Goal: Use online tool/utility: Utilize a website feature to perform a specific function

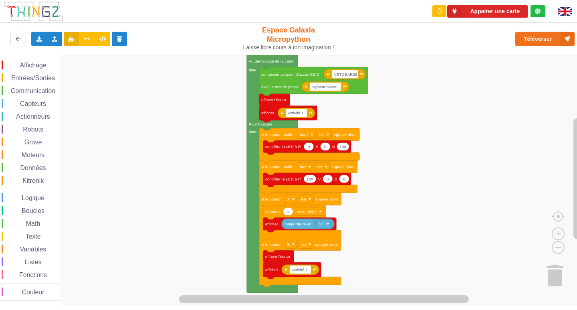
click at [178, 111] on div "Affichage Entrées/Sorties Communication Capteurs Actionneurs Robots Grove Moteu…" at bounding box center [291, 179] width 583 height 249
click at [56, 35] on div "Importer un assemblage de blocs Importer du code Python" at bounding box center [55, 39] width 16 height 14
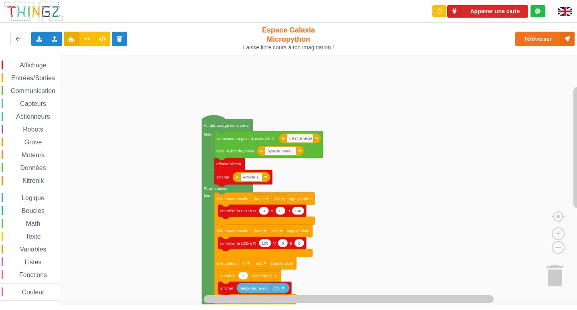
click at [103, 156] on div "Affichage Entrées/Sorties Communication Capteurs Actionneurs Robots Grove Moteu…" at bounding box center [291, 179] width 583 height 249
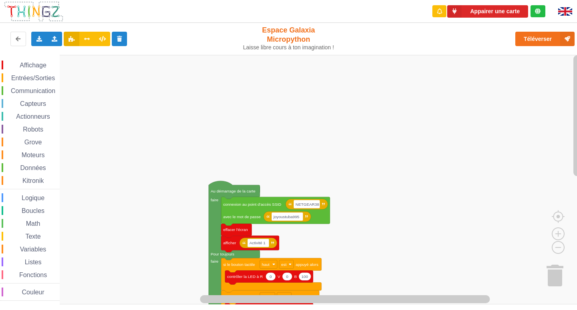
click at [148, 161] on rect "Espace de travail de Blocky" at bounding box center [291, 179] width 583 height 249
click at [135, 158] on rect "Espace de travail de Blocky" at bounding box center [291, 179] width 583 height 249
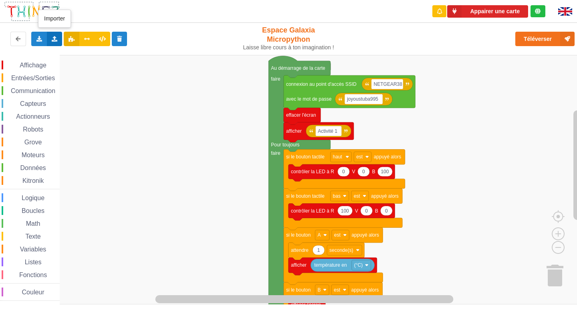
click at [52, 42] on div "Importer un assemblage de blocs Importer du code Python" at bounding box center [55, 39] width 16 height 14
click at [60, 52] on icon at bounding box center [61, 54] width 7 height 6
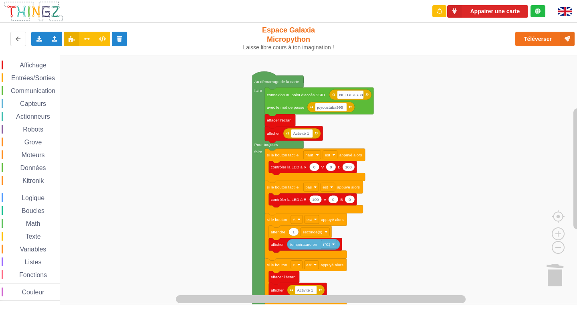
click at [189, 149] on div "Affichage Entrées/Sorties Communication Capteurs Actionneurs Robots Grove Moteu…" at bounding box center [291, 179] width 583 height 249
click at [60, 38] on div "Importer un assemblage de blocs Importer du code Python" at bounding box center [55, 39] width 16 height 14
click at [67, 53] on div "Importer un assemblage de blocs" at bounding box center [105, 53] width 107 height 14
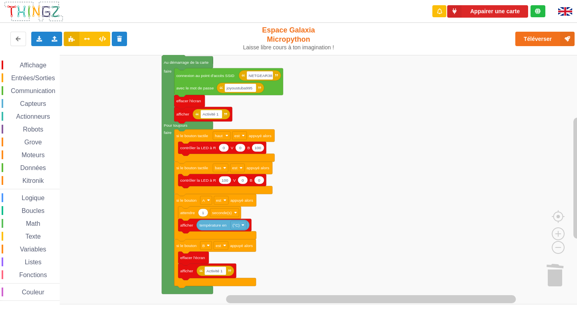
click at [122, 122] on div "Affichage Entrées/Sorties Communication Capteurs Actionneurs Robots Grove Moteu…" at bounding box center [291, 179] width 583 height 249
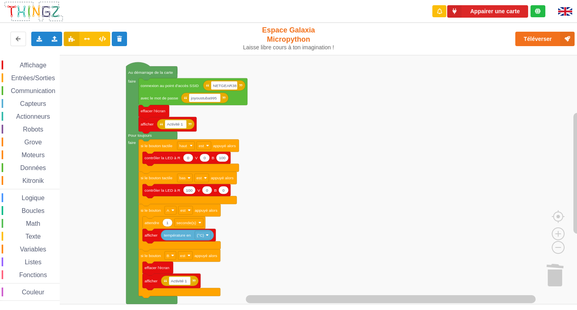
click at [313, 101] on div "Affichage Entrées/Sorties Communication Capteurs Actionneurs Robots Grove Moteu…" at bounding box center [291, 179] width 583 height 249
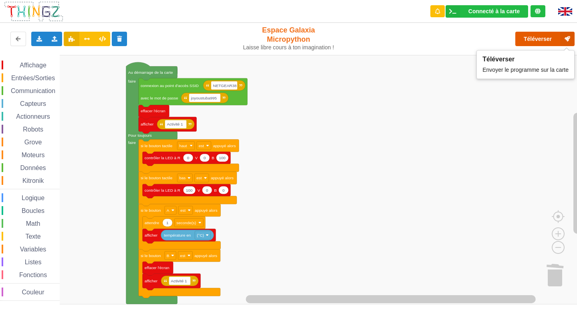
click at [517, 39] on button "Téléverser" at bounding box center [544, 39] width 59 height 14
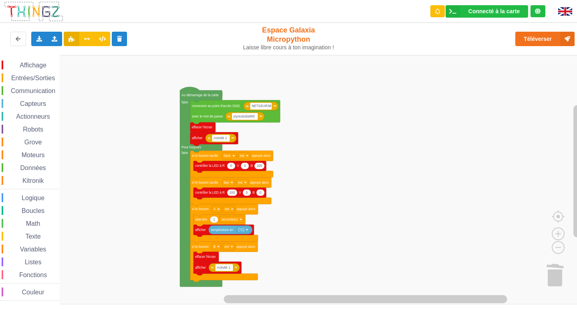
click at [171, 85] on rect "Espace de travail de Blocky" at bounding box center [291, 179] width 583 height 249
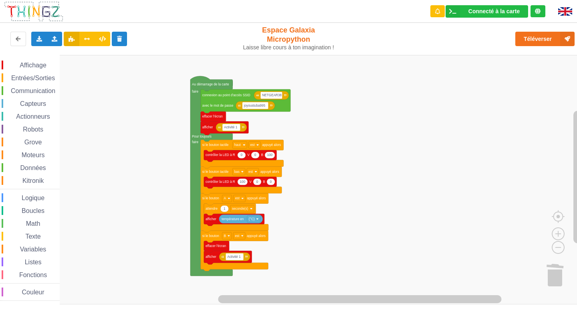
click at [186, 70] on rect "Espace de travail de Blocky" at bounding box center [291, 179] width 583 height 249
click at [36, 68] on span "Affichage" at bounding box center [32, 65] width 29 height 7
click at [368, 144] on rect "Espace de travail de Blocky" at bounding box center [291, 179] width 583 height 249
click at [34, 91] on span "Communication" at bounding box center [33, 90] width 47 height 7
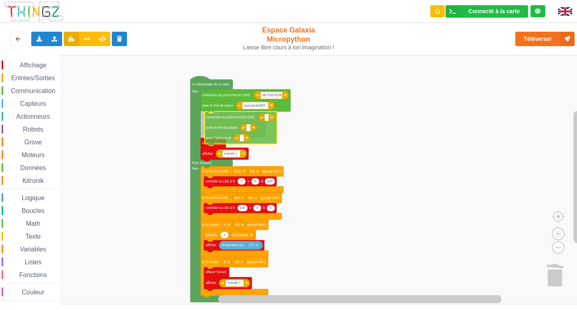
click at [218, 130] on div "Affichage Entrées/Sorties Communication Capteurs Actionneurs Robots Grove Moteu…" at bounding box center [291, 179] width 583 height 249
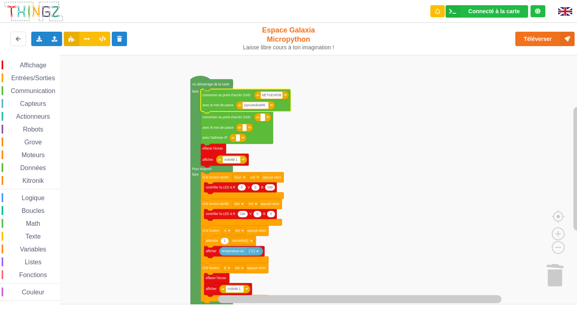
click at [264, 119] on rect "Espace de travail de Blocky" at bounding box center [263, 117] width 4 height 7
type input "NETGEAR38"
click at [261, 105] on text "joyoustuba995" at bounding box center [255, 105] width 22 height 4
click at [244, 129] on text "Espace de travail de Blocky" at bounding box center [244, 128] width 1 height 4
type input "joyoustuba995"
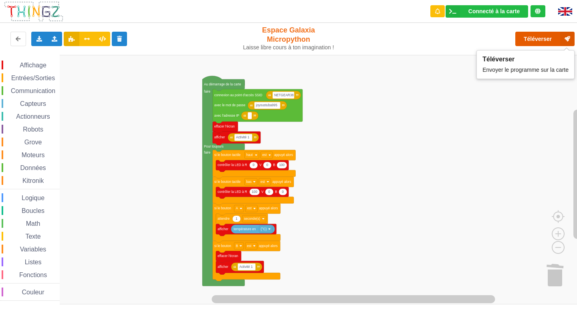
click at [536, 36] on button "Téléverser" at bounding box center [544, 39] width 59 height 14
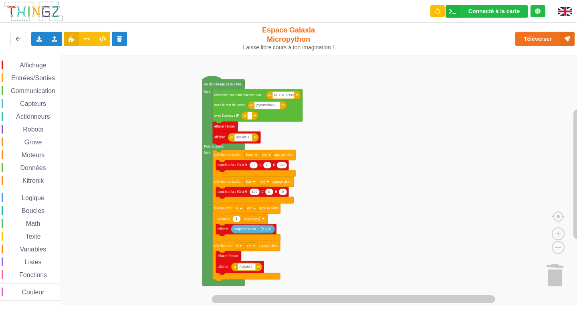
click at [250, 119] on rect "Espace de travail de Blocky" at bounding box center [250, 115] width 4 height 7
type input "10.0.0.110"
click at [474, 96] on rect "Espace de travail de Blocky" at bounding box center [291, 179] width 583 height 249
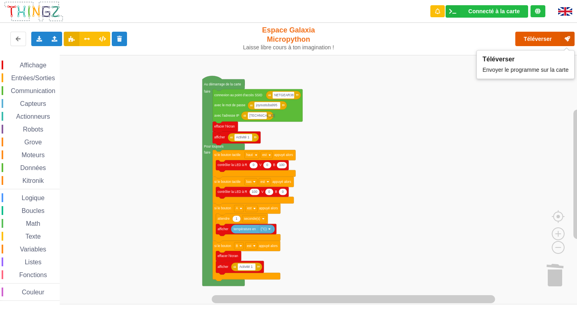
click at [542, 38] on button "Téléverser" at bounding box center [544, 39] width 59 height 14
